Goal: Check status

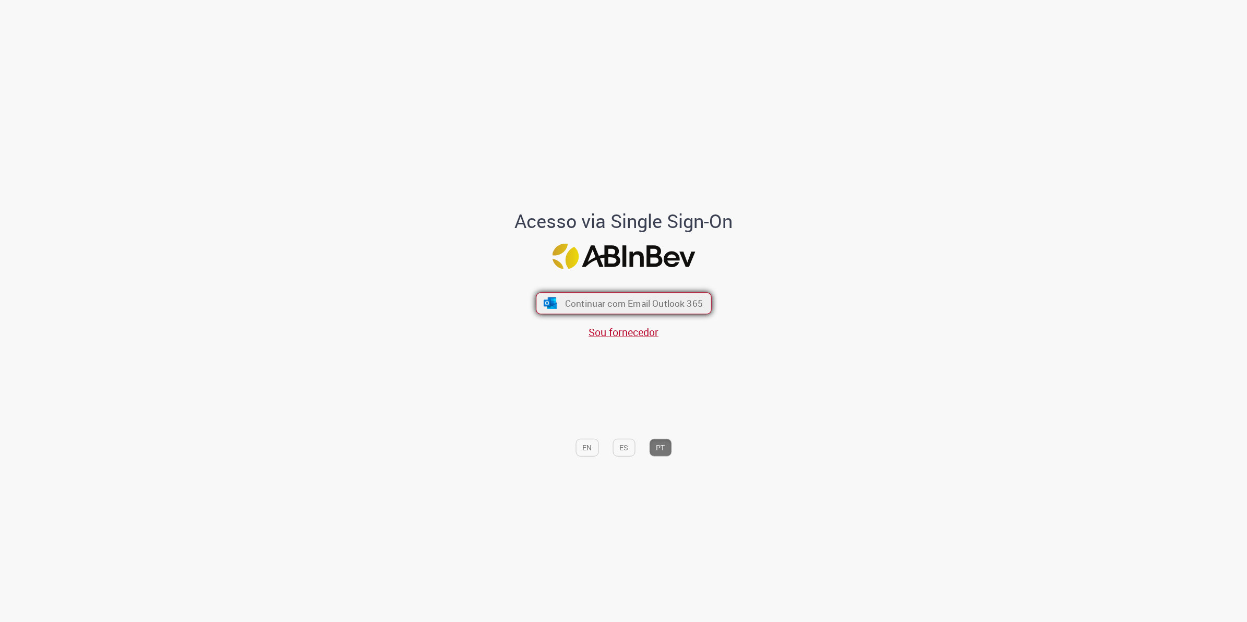
click at [652, 305] on span "Continuar com Email Outlook 365" at bounding box center [634, 304] width 138 height 12
click at [604, 292] on button "Continuar com Email Outlook 365" at bounding box center [624, 303] width 176 height 22
click at [609, 306] on span "Continuar com Email Outlook 365" at bounding box center [634, 304] width 138 height 12
